Goal: Task Accomplishment & Management: Use online tool/utility

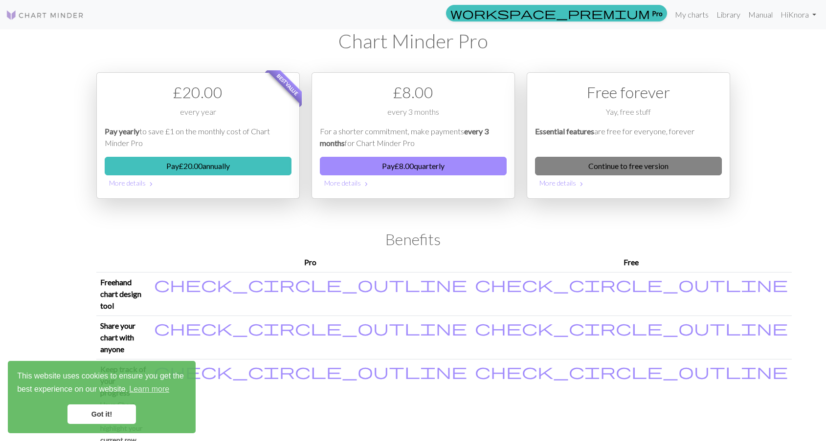
click at [568, 161] on link "Continue to free version" at bounding box center [628, 166] width 187 height 19
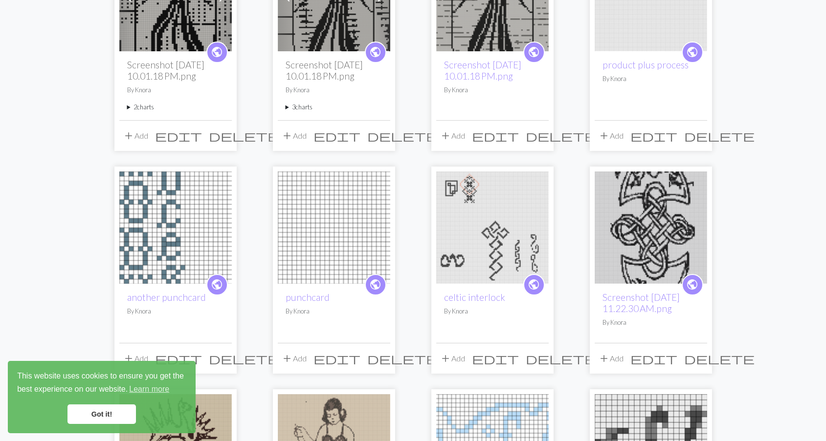
scroll to position [63, 0]
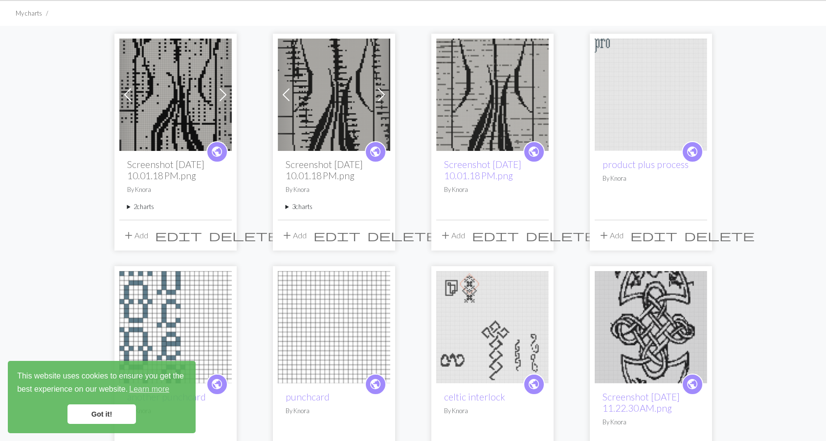
click at [156, 105] on img at bounding box center [175, 95] width 112 height 112
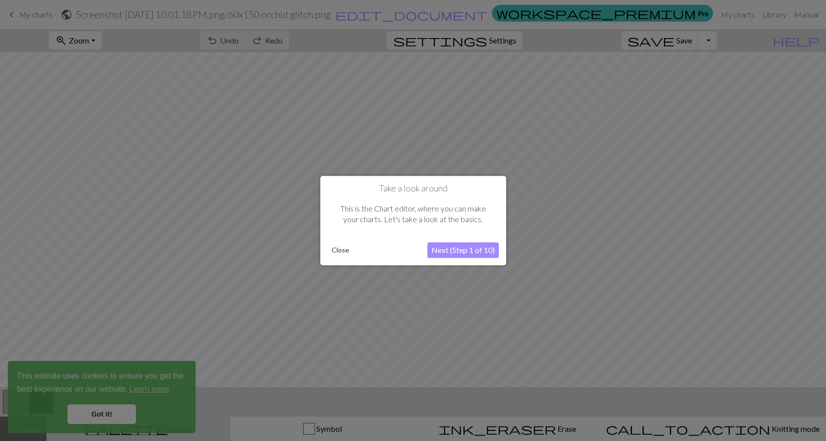
click at [335, 252] on button "Close" at bounding box center [340, 250] width 25 height 15
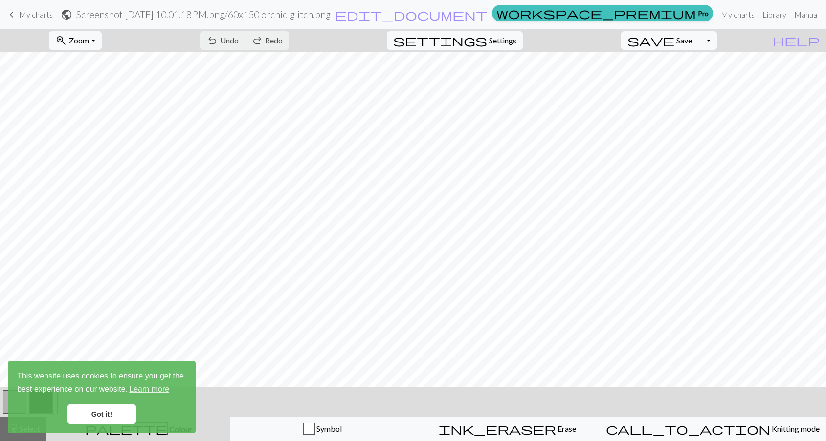
click at [110, 408] on link "Got it!" at bounding box center [101, 415] width 68 height 20
